Goal: Task Accomplishment & Management: Use online tool/utility

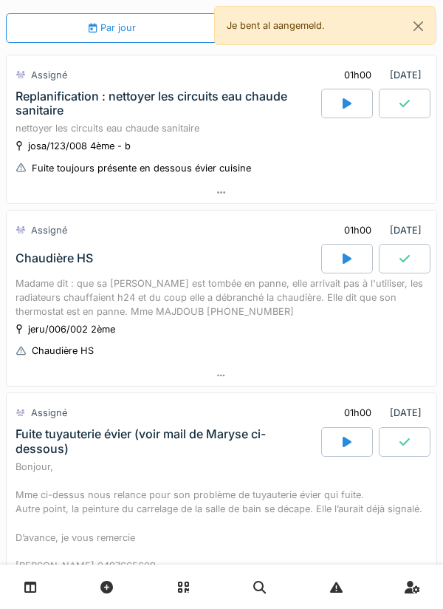
scroll to position [60, 0]
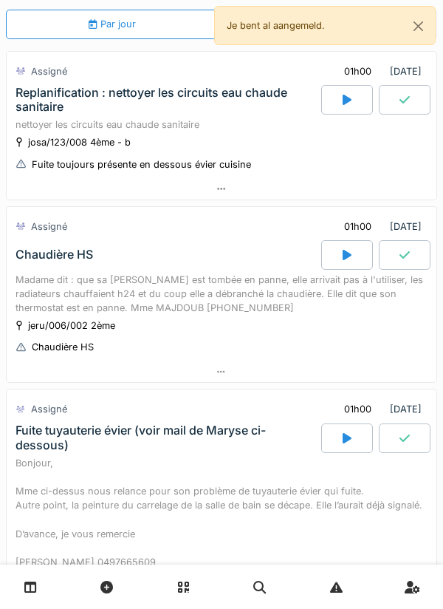
click at [250, 180] on div at bounding box center [222, 188] width 430 height 21
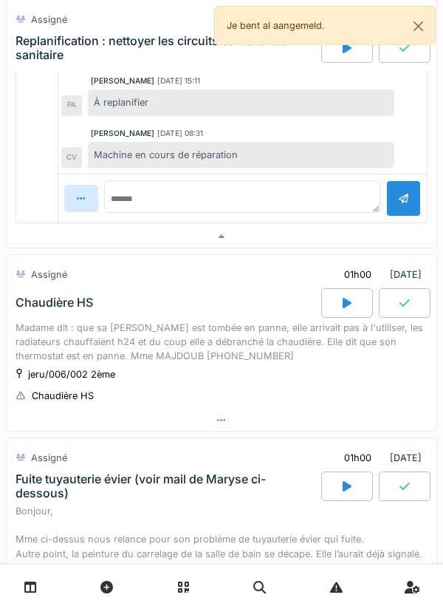
scroll to position [673, 0]
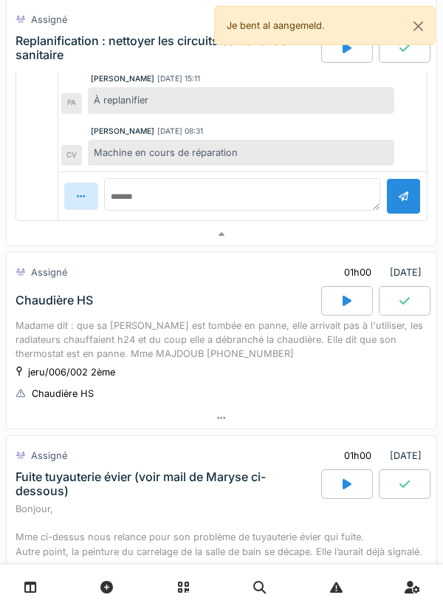
click at [174, 438] on div "Assigné 01h00 11/08/2025" at bounding box center [222, 452] width 430 height 33
click at [168, 414] on div at bounding box center [222, 417] width 430 height 21
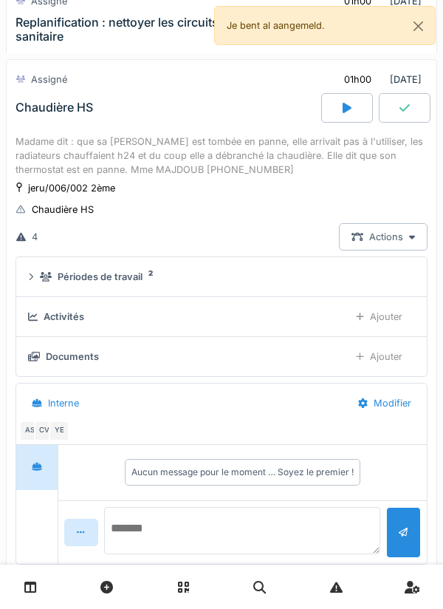
click at [112, 522] on textarea at bounding box center [242, 530] width 277 height 47
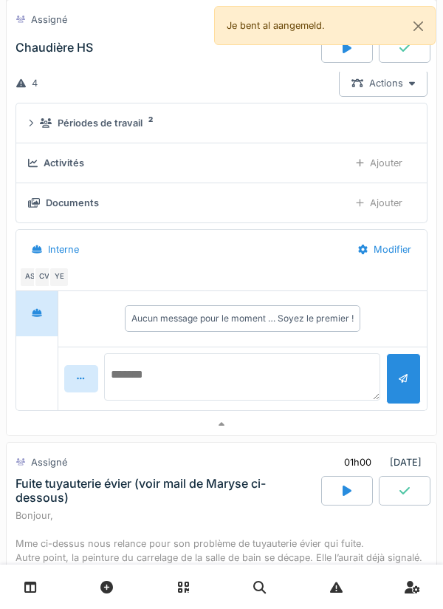
scroll to position [1033, 0]
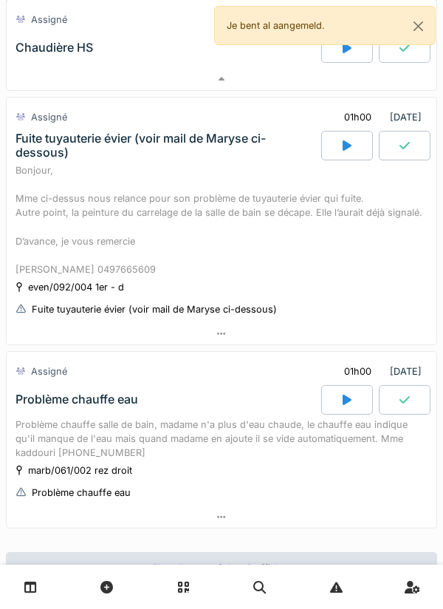
click at [78, 191] on div "Bonjour, Mme ci-dessus nous relance pour son problème de tuyauterie évier qui f…" at bounding box center [222, 220] width 412 height 114
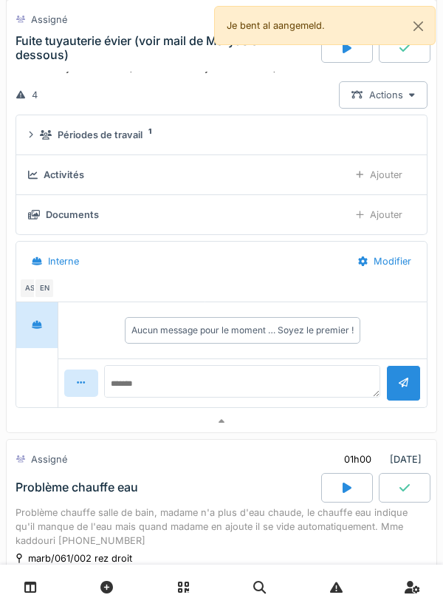
scroll to position [1791, 0]
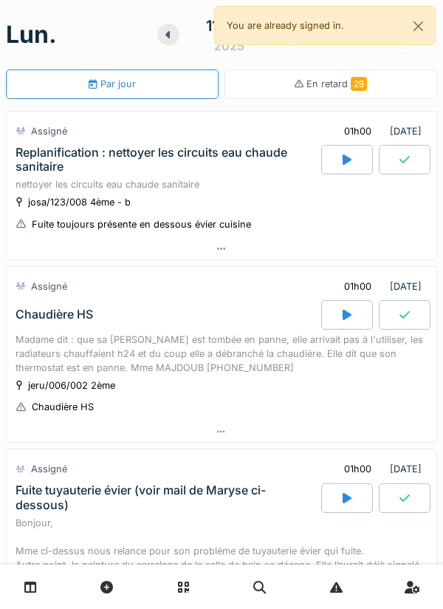
click at [335, 154] on div at bounding box center [347, 160] width 52 height 30
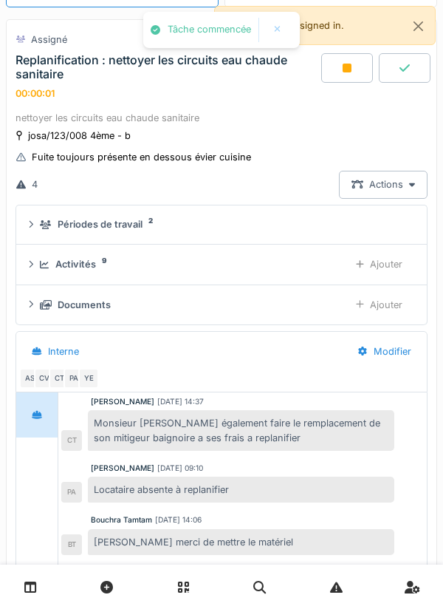
scroll to position [94, 0]
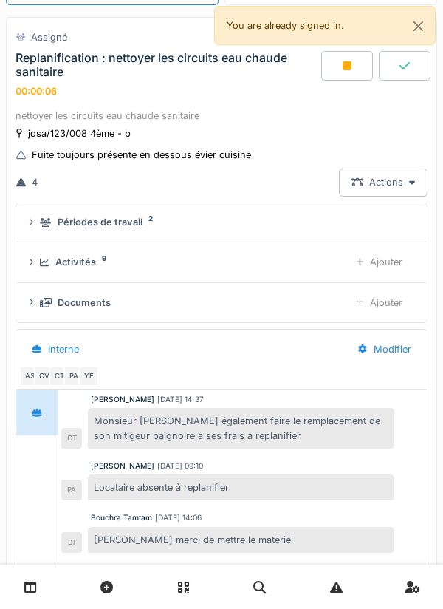
click at [383, 259] on div "Ajouter" at bounding box center [380, 261] width 72 height 27
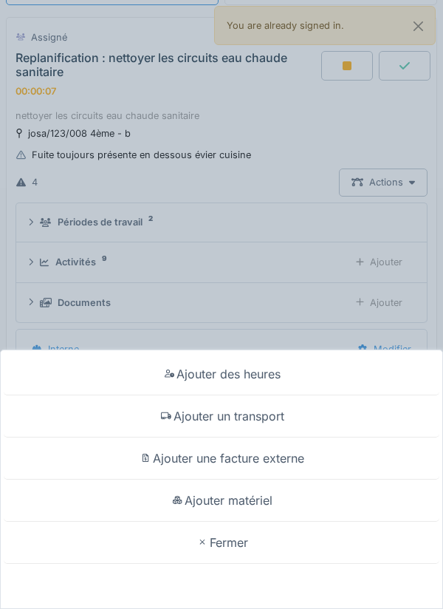
click at [264, 413] on div "Ajouter un transport" at bounding box center [222, 416] width 436 height 42
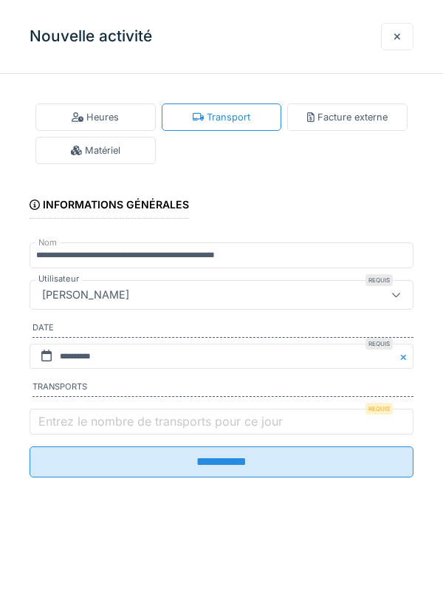
click at [280, 417] on label "Entrez le nombre de transports pour ce jour" at bounding box center [160, 421] width 250 height 18
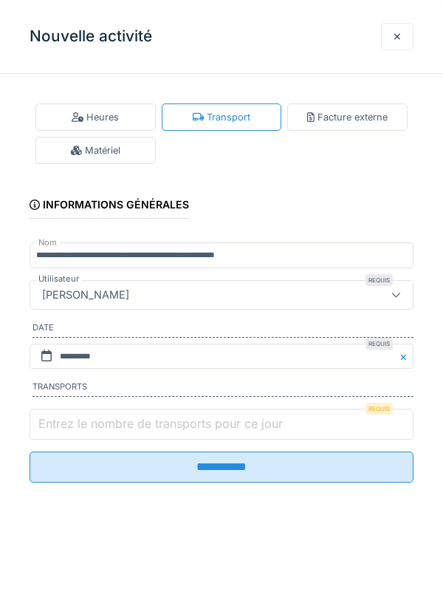
click at [280, 417] on input "Entrez le nombre de transports pour ce jour" at bounding box center [222, 424] width 384 height 31
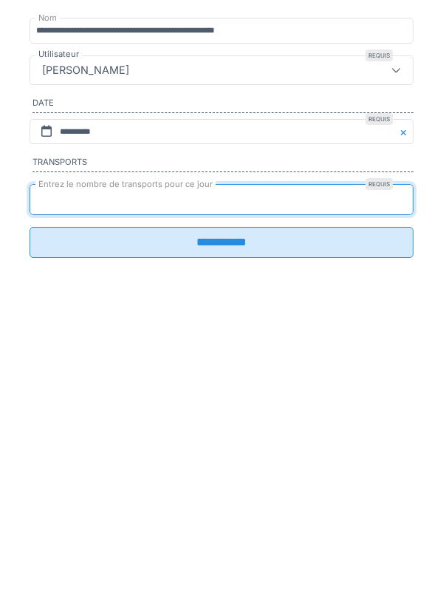
type input "*"
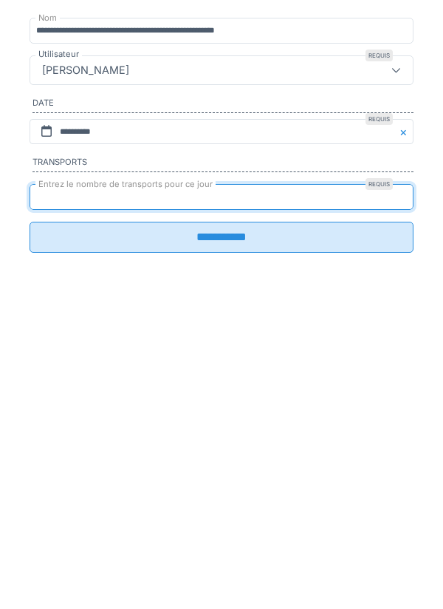
click at [207, 472] on input "**********" at bounding box center [222, 461] width 384 height 31
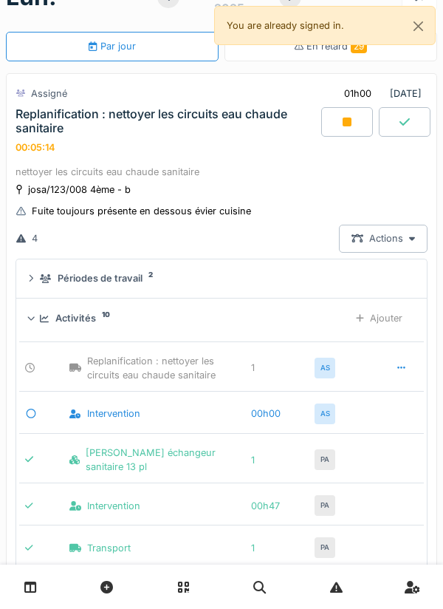
scroll to position [22, 0]
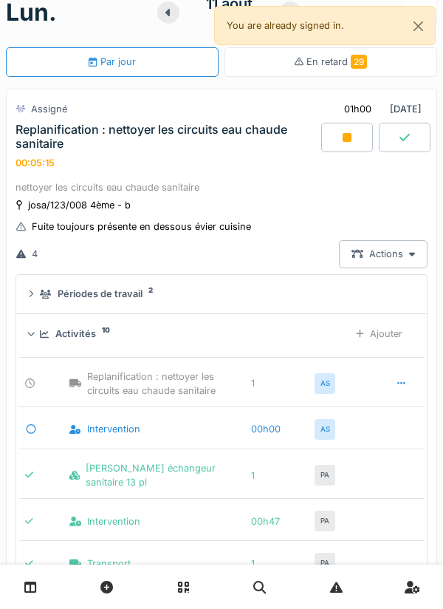
click at [341, 137] on div at bounding box center [347, 138] width 52 height 30
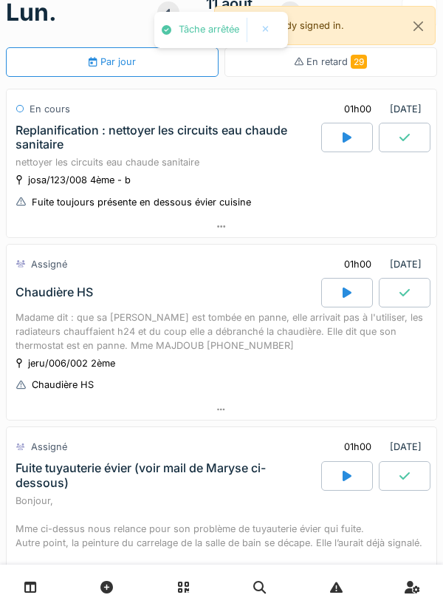
click at [244, 412] on div at bounding box center [222, 409] width 430 height 21
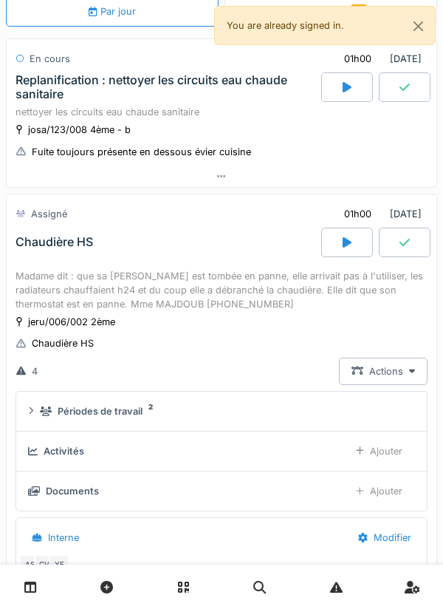
scroll to position [206, 0]
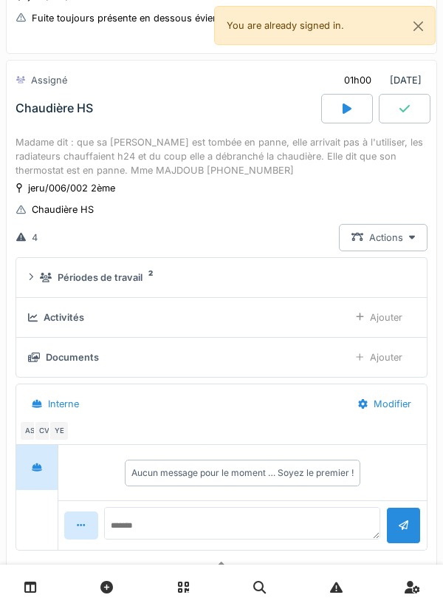
click at [260, 315] on div "Activités" at bounding box center [183, 317] width 310 height 14
click at [324, 281] on div "Périodes de travail 2" at bounding box center [224, 277] width 369 height 14
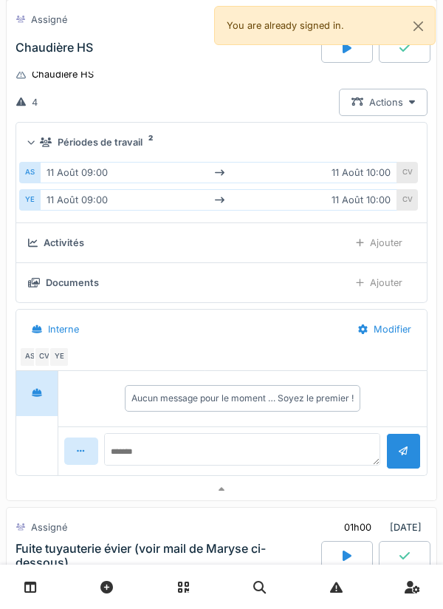
scroll to position [0, 0]
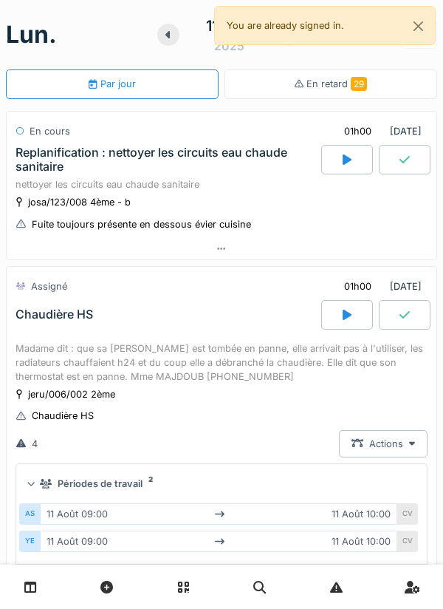
click at [264, 154] on div "Replanification : nettoyer les circuits eau chaude sanitaire" at bounding box center [167, 160] width 303 height 28
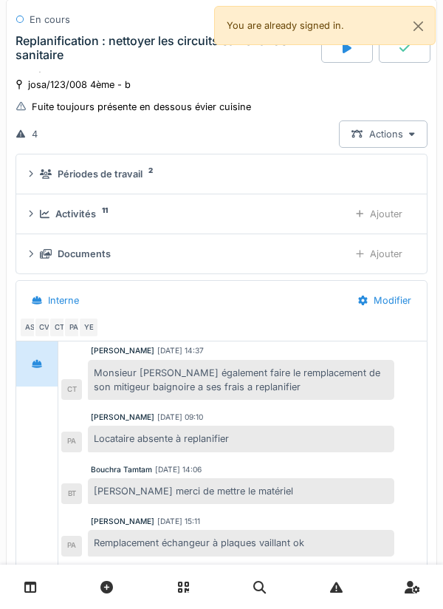
scroll to position [129, 0]
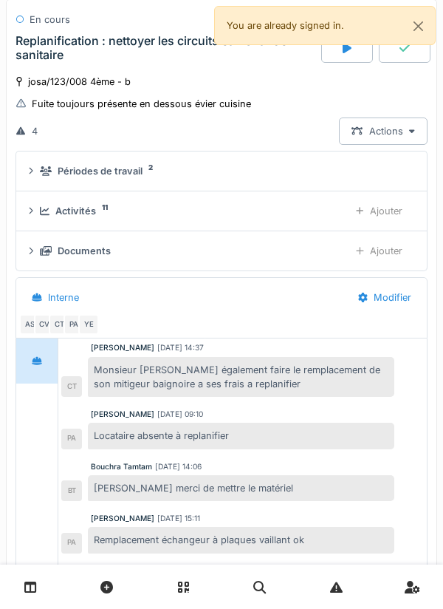
click at [48, 327] on div "CV" at bounding box center [44, 324] width 21 height 21
click at [279, 306] on div "Interne" at bounding box center [182, 297] width 327 height 33
click at [52, 327] on div "CT" at bounding box center [59, 324] width 21 height 21
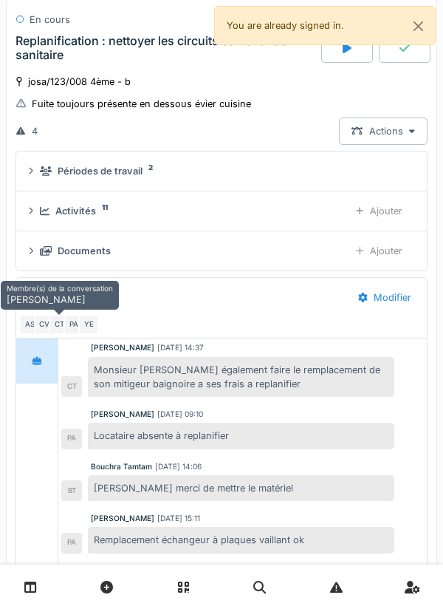
click at [75, 328] on div "PA" at bounding box center [74, 324] width 21 height 21
click at [90, 322] on div "YE" at bounding box center [88, 324] width 21 height 21
click at [26, 323] on div "AS" at bounding box center [29, 324] width 21 height 21
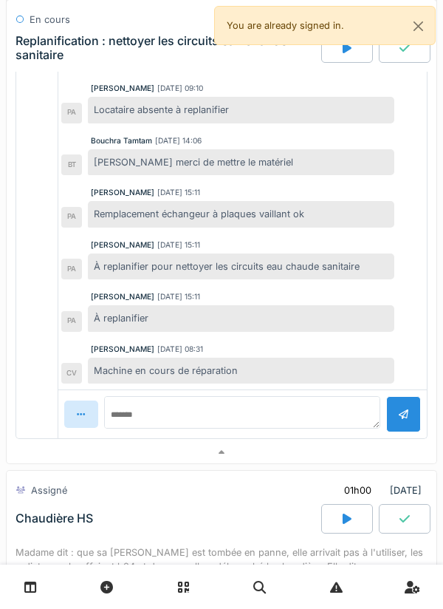
scroll to position [460, 0]
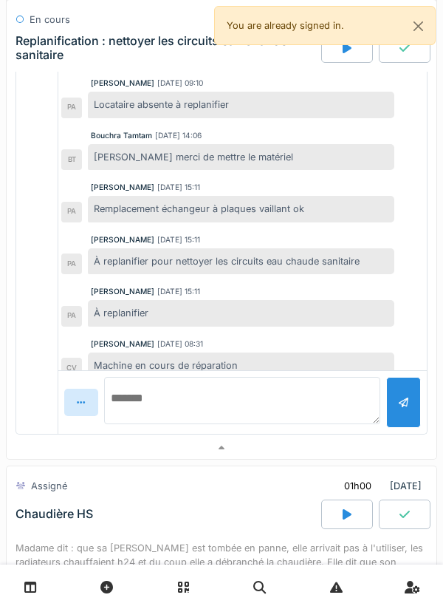
click at [249, 409] on textarea at bounding box center [242, 400] width 277 height 47
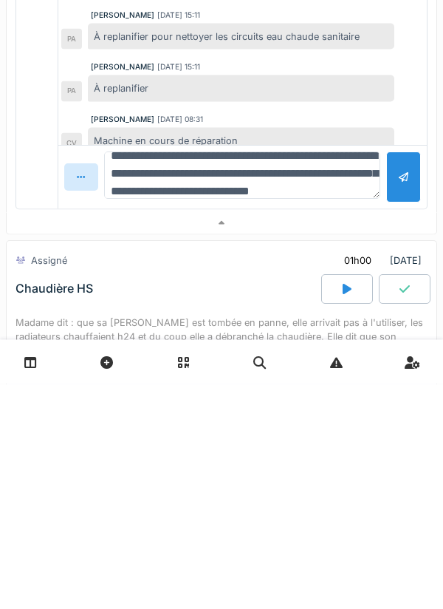
scroll to position [35, 0]
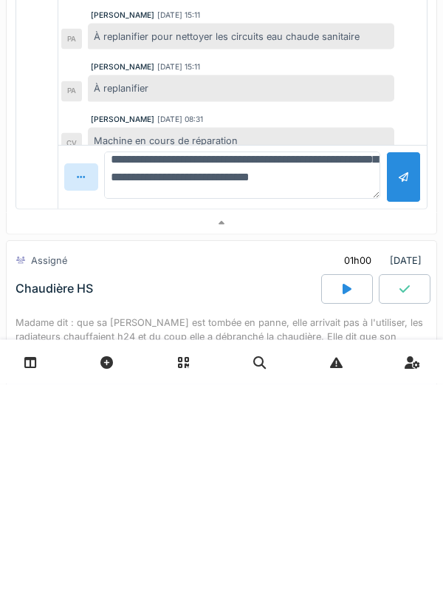
click at [279, 378] on textarea "**********" at bounding box center [242, 400] width 277 height 47
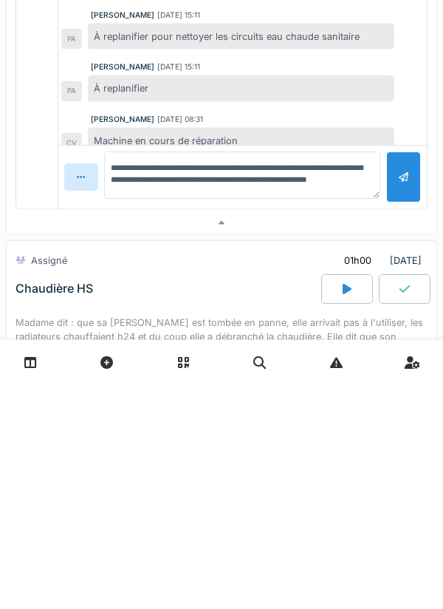
click at [270, 424] on div "**********" at bounding box center [242, 402] width 277 height 51
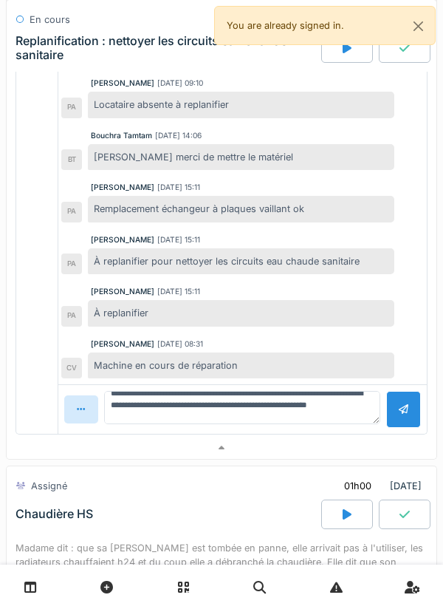
scroll to position [29, 0]
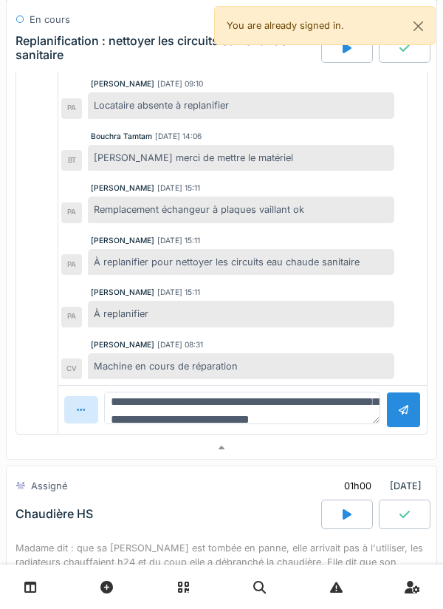
click at [264, 408] on textarea "**********" at bounding box center [242, 408] width 277 height 33
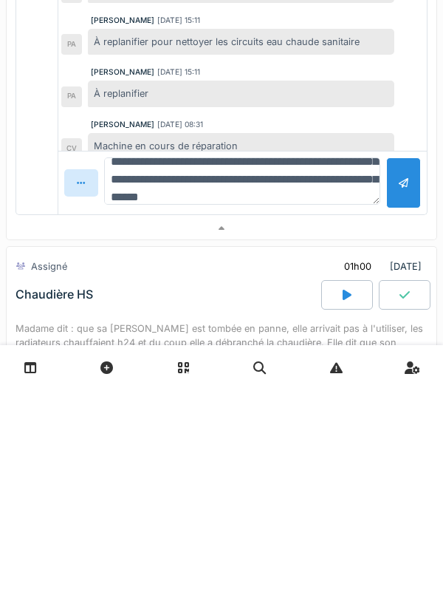
scroll to position [70, 0]
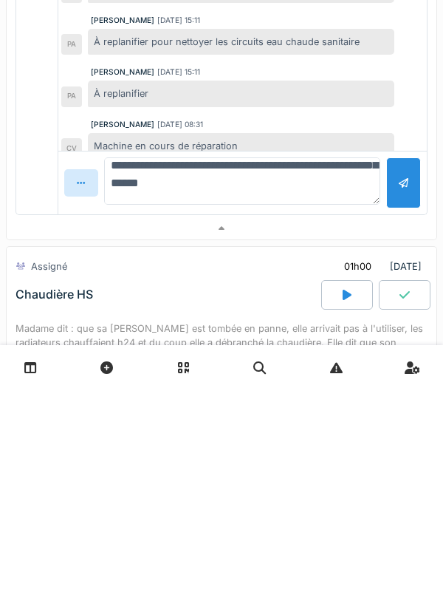
type textarea "**********"
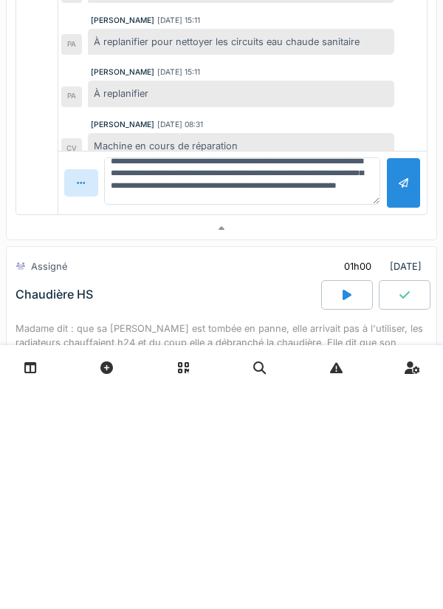
click at [397, 400] on div at bounding box center [403, 402] width 35 height 51
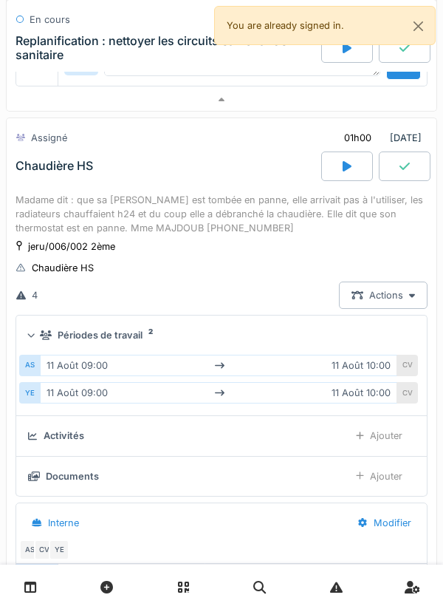
scroll to position [810, 0]
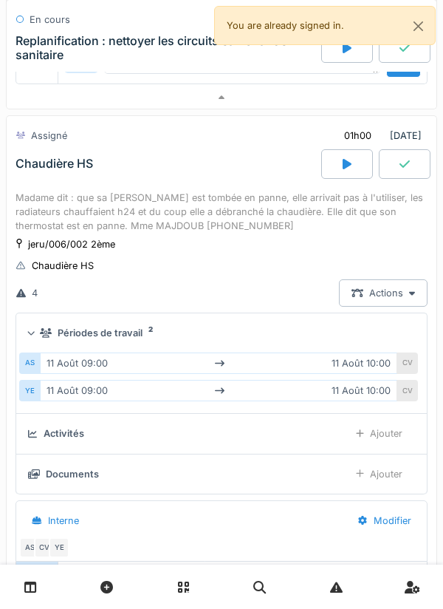
click at [338, 177] on div at bounding box center [347, 164] width 52 height 30
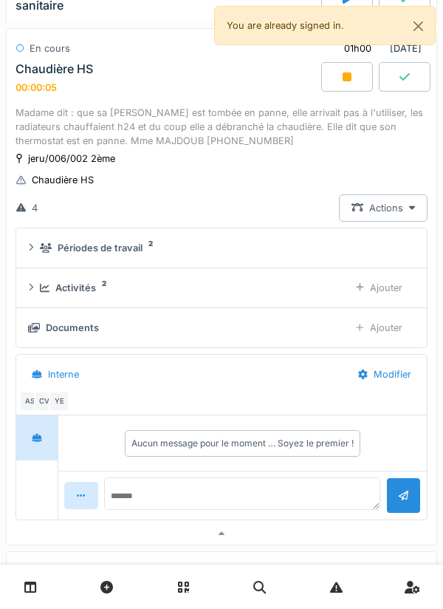
scroll to position [890, 0]
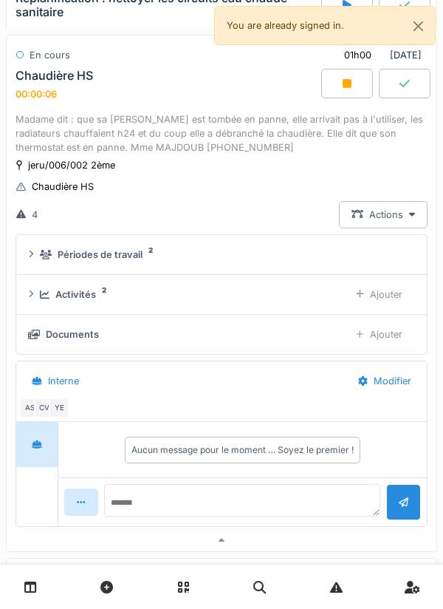
click at [264, 291] on div "Activités 2" at bounding box center [189, 294] width 298 height 14
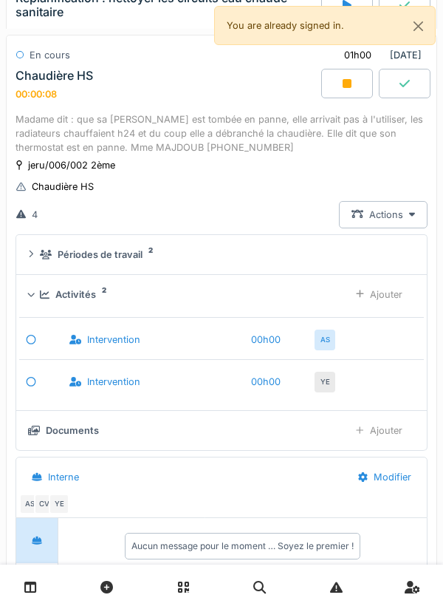
click at [389, 296] on div "Ajouter" at bounding box center [380, 294] width 72 height 27
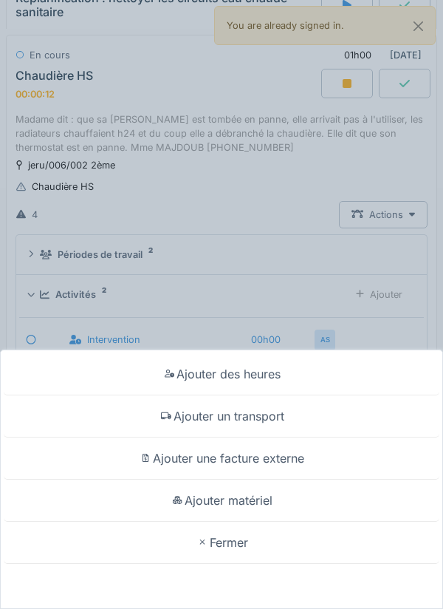
click at [301, 421] on div "Ajouter un transport" at bounding box center [222, 416] width 436 height 42
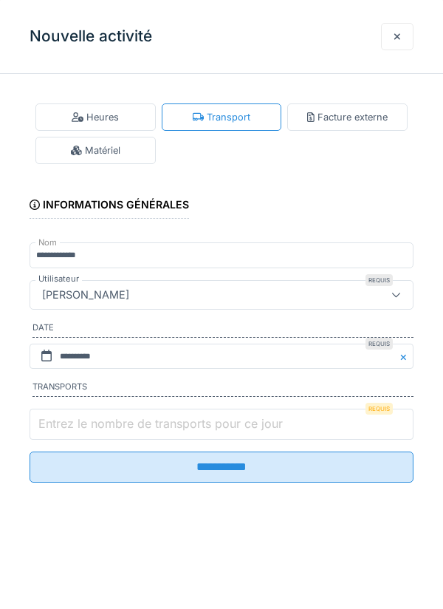
click at [304, 422] on input "Entrez le nombre de transports pour ce jour" at bounding box center [222, 424] width 384 height 31
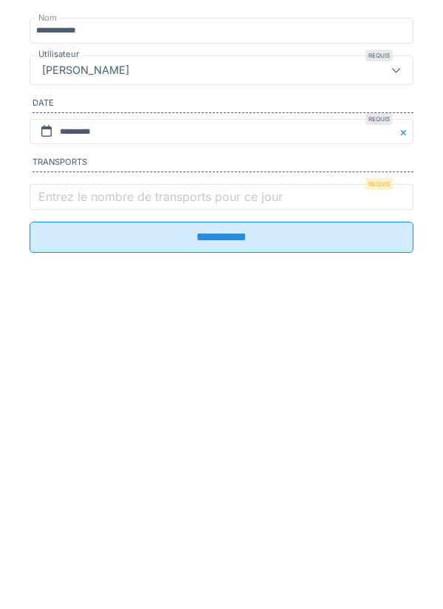
click at [75, 564] on div "**********" at bounding box center [221, 304] width 443 height 609
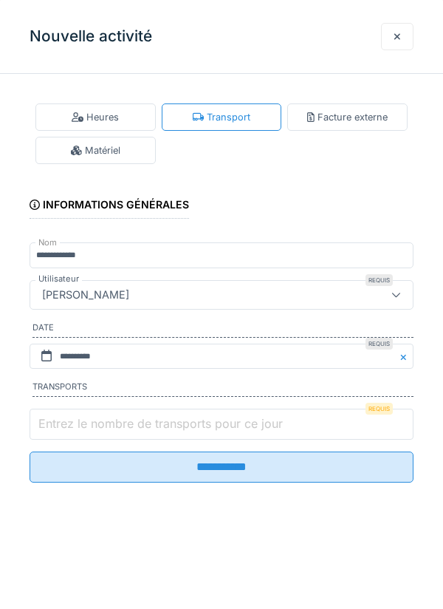
click at [294, 423] on input "Entrez le nombre de transports pour ce jour" at bounding box center [222, 424] width 384 height 31
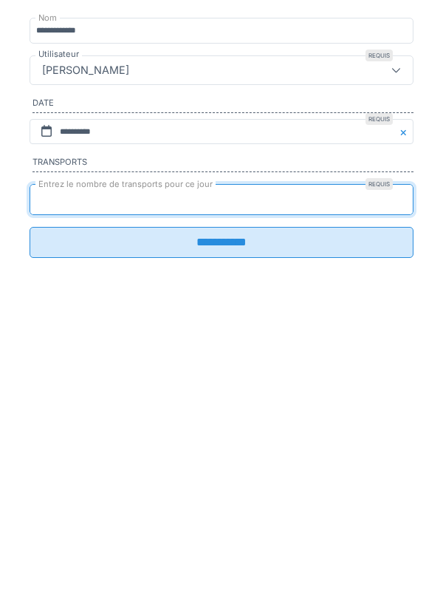
type input "*"
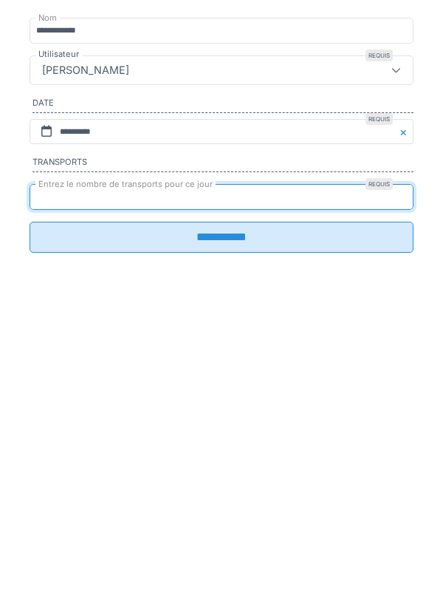
click at [346, 477] on input "**********" at bounding box center [222, 461] width 384 height 31
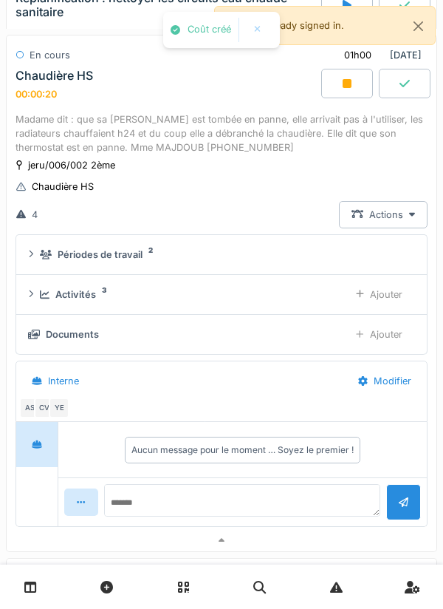
scroll to position [915, 0]
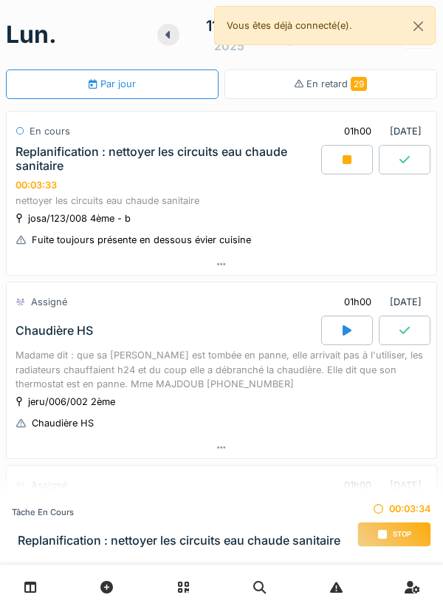
click at [293, 222] on div "josa/123/008 4ème - b Fuite toujours présente en dessous évier cuisine" at bounding box center [222, 229] width 412 height 37
click at [258, 256] on div at bounding box center [222, 263] width 430 height 21
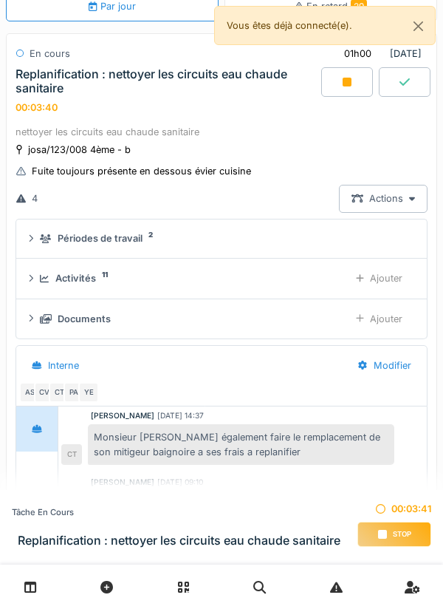
scroll to position [77, 0]
click at [263, 111] on div "Replanification : nettoyer les circuits eau chaude sanitaire 00:03:47" at bounding box center [167, 91] width 309 height 46
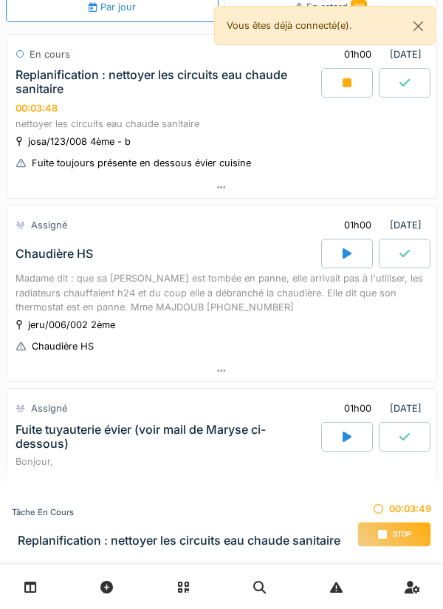
click at [264, 197] on div at bounding box center [222, 187] width 430 height 21
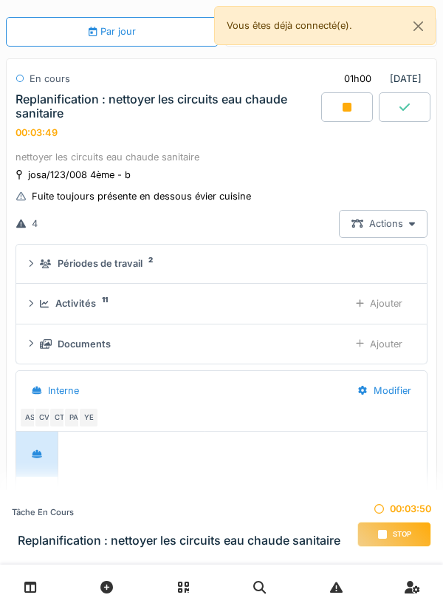
scroll to position [52, 0]
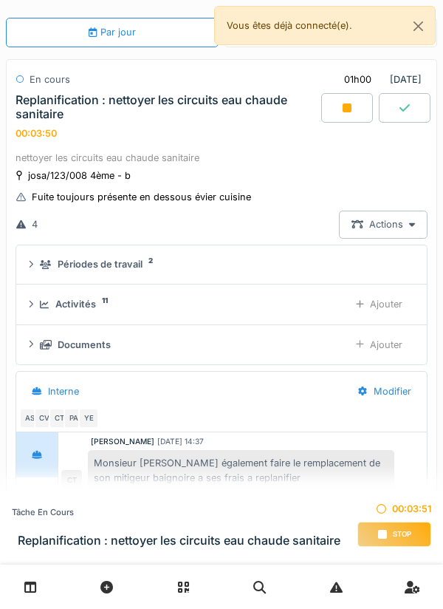
click at [368, 172] on div "josa/123/008 4ème - b Fuite toujours présente en dessous évier cuisine" at bounding box center [222, 186] width 412 height 37
click at [395, 216] on div "Actions" at bounding box center [383, 224] width 89 height 27
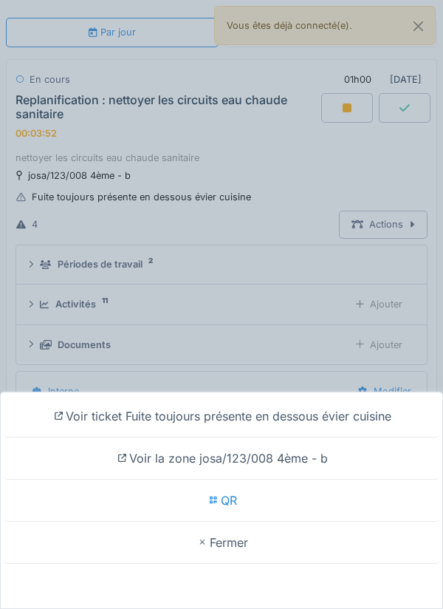
click at [329, 419] on div "Voir ticket Fuite toujours présente en dessous évier cuisine" at bounding box center [222, 416] width 436 height 42
